Goal: Task Accomplishment & Management: Complete application form

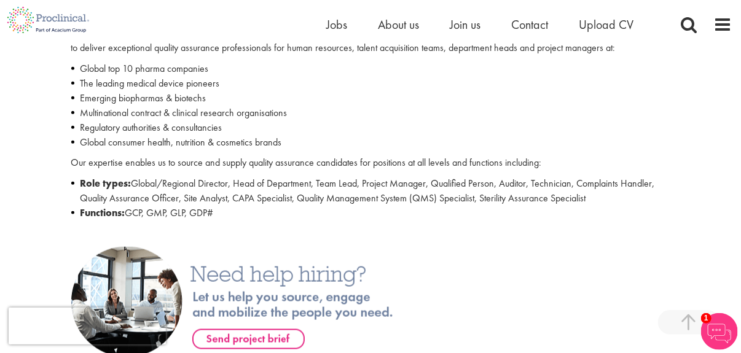
scroll to position [491, 0]
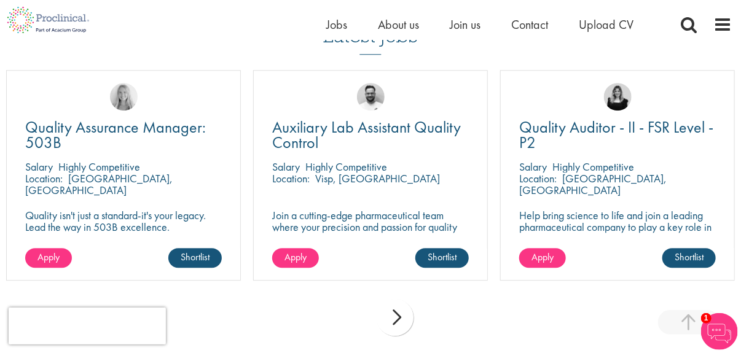
scroll to position [1351, 0]
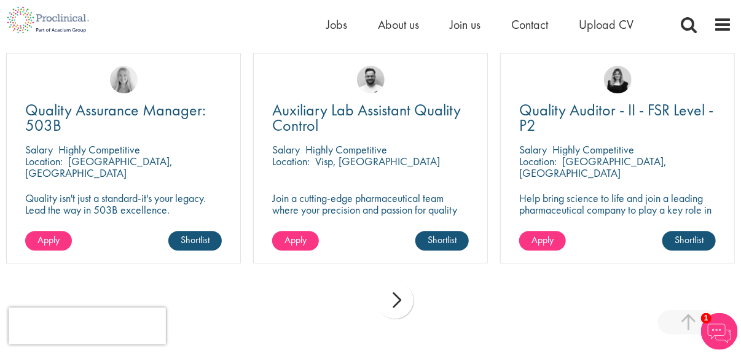
click at [400, 292] on div "next" at bounding box center [394, 300] width 37 height 37
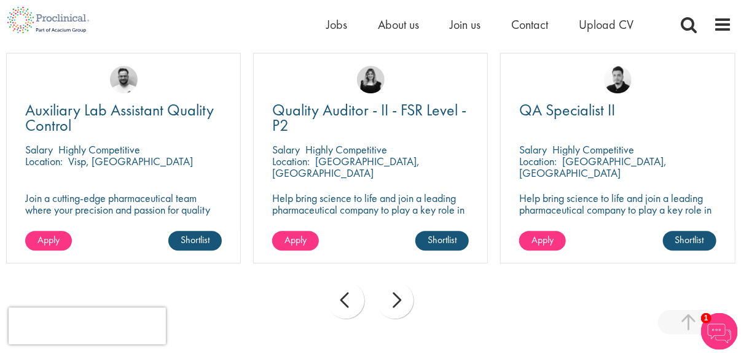
click at [400, 292] on div "next" at bounding box center [394, 300] width 37 height 37
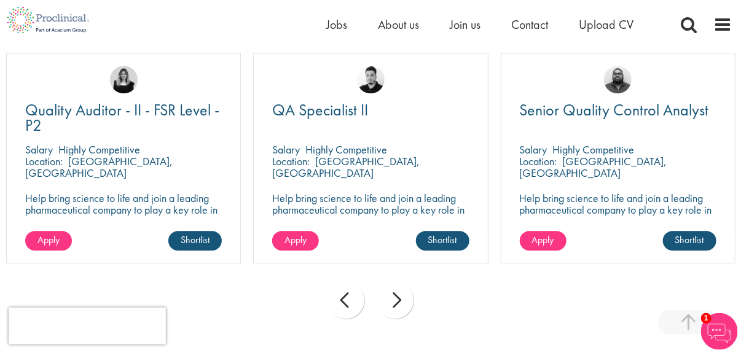
click at [400, 292] on div "next" at bounding box center [394, 300] width 37 height 37
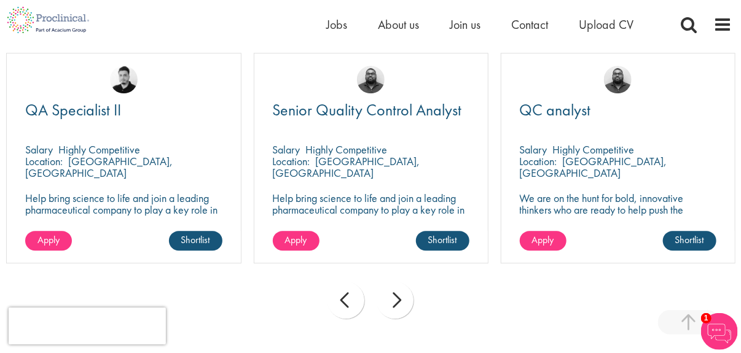
click at [400, 292] on div "next" at bounding box center [394, 300] width 37 height 37
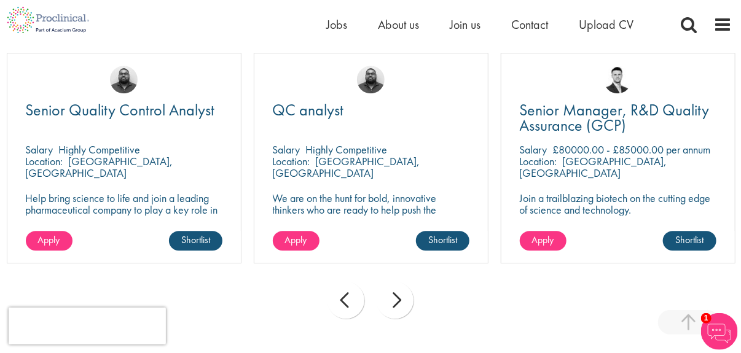
click at [400, 292] on div "next" at bounding box center [394, 300] width 37 height 37
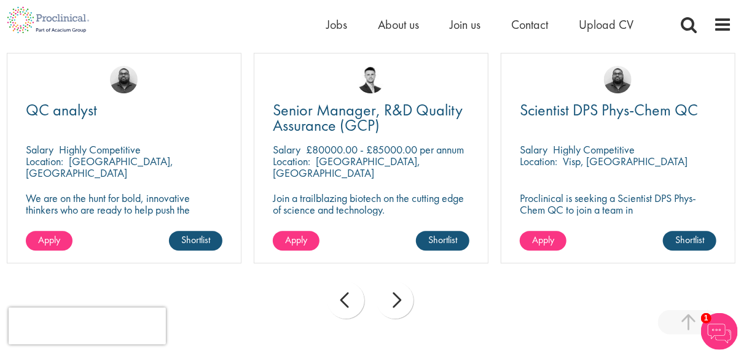
click at [400, 292] on div "next" at bounding box center [394, 300] width 37 height 37
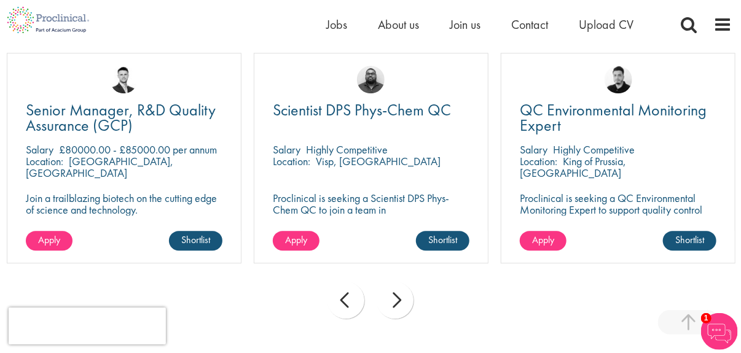
click at [400, 292] on div "next" at bounding box center [394, 300] width 37 height 37
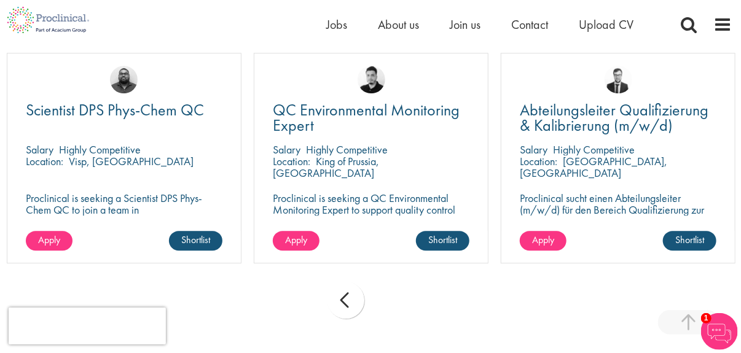
click at [400, 292] on div "prev next" at bounding box center [370, 302] width 741 height 53
click at [600, 25] on span "Upload CV" at bounding box center [606, 25] width 55 height 16
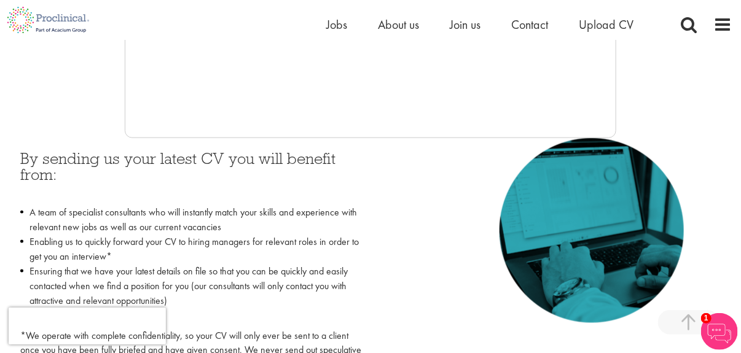
scroll to position [491, 0]
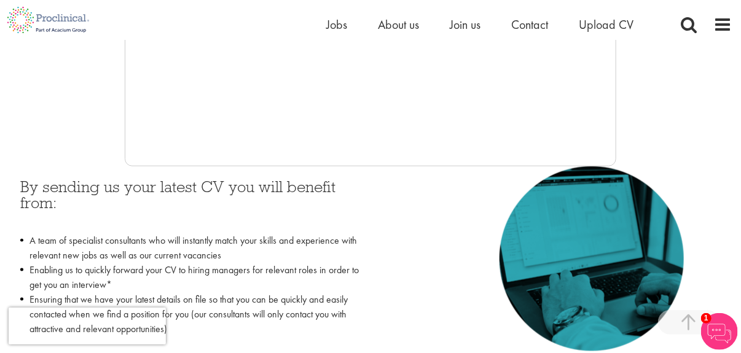
scroll to position [430, 0]
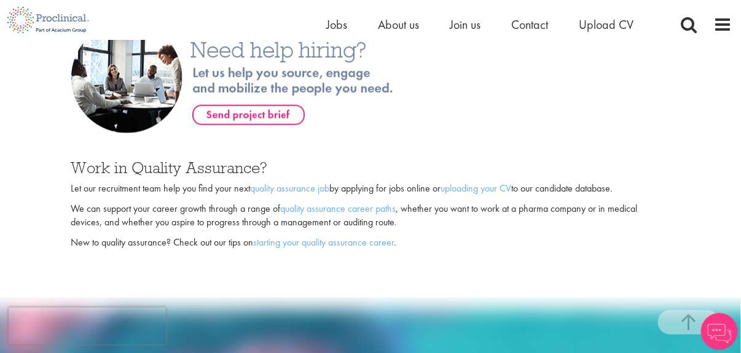
scroll to position [462, 0]
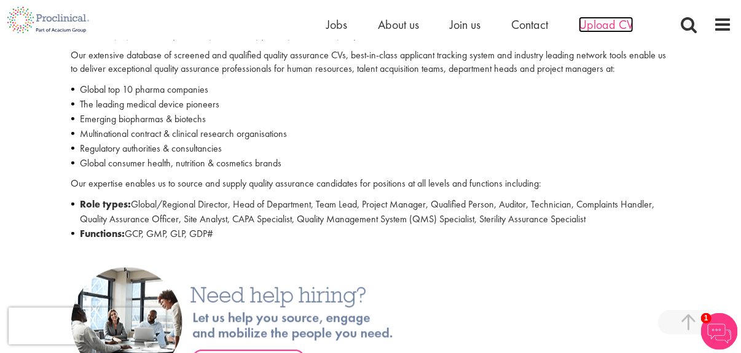
click at [585, 25] on span "Upload CV" at bounding box center [606, 25] width 55 height 16
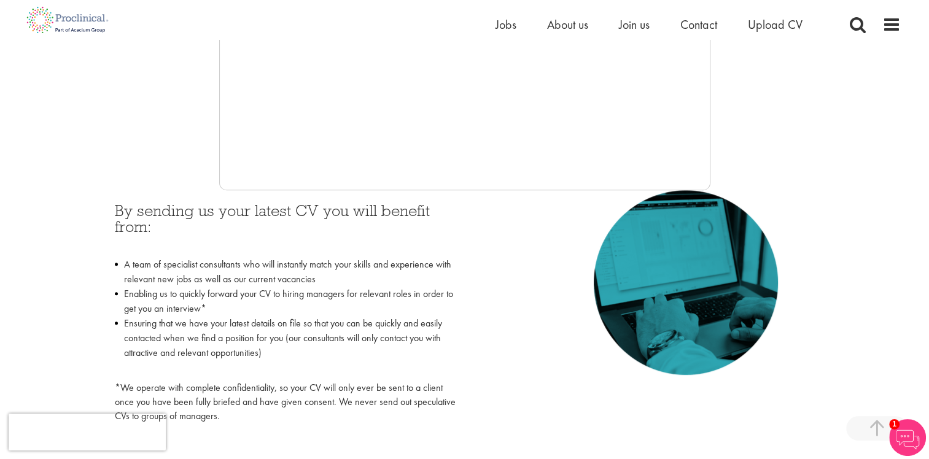
scroll to position [430, 0]
